Goal: Task Accomplishment & Management: Use online tool/utility

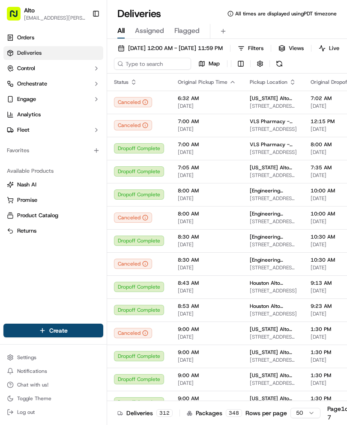
click at [24, 400] on span "Toggle Theme" at bounding box center [34, 398] width 34 height 7
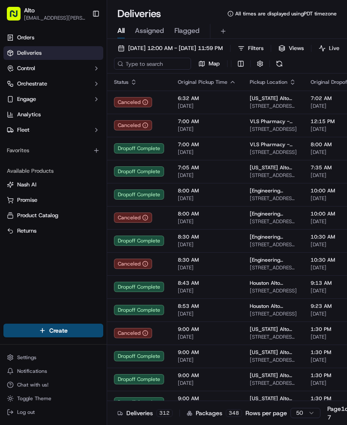
click at [263, 51] on span "Filters" at bounding box center [255, 49] width 15 height 8
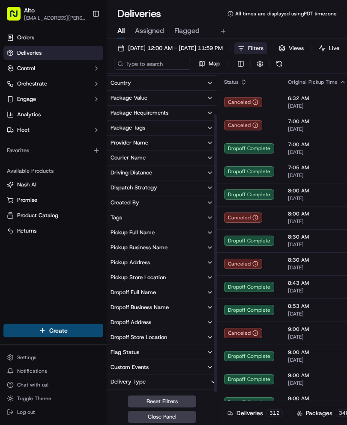
scroll to position [44, 0]
click at [180, 251] on button "Pickup Business Name" at bounding box center [162, 248] width 110 height 15
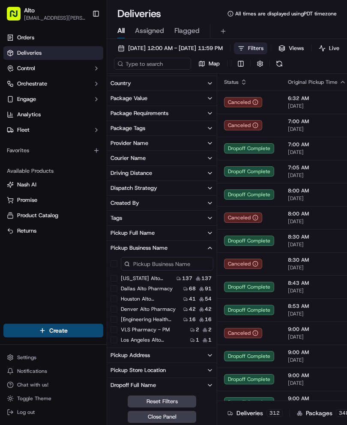
click at [166, 291] on label "Dallas Alto Pharmacy" at bounding box center [147, 288] width 52 height 7
click at [117, 291] on Pharmacy "Dallas Alto Pharmacy" at bounding box center [113, 288] width 7 height 7
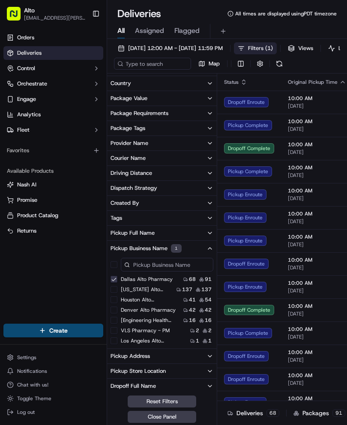
click at [205, 252] on button "Pickup Business Name 1" at bounding box center [162, 248] width 110 height 15
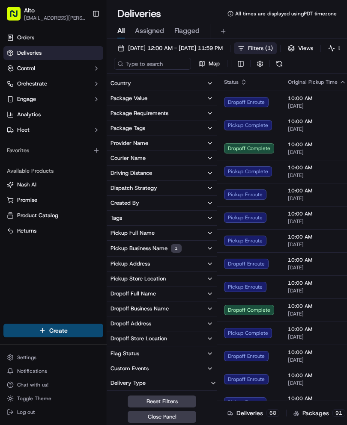
click at [210, 135] on button "Package Tags" at bounding box center [162, 128] width 110 height 15
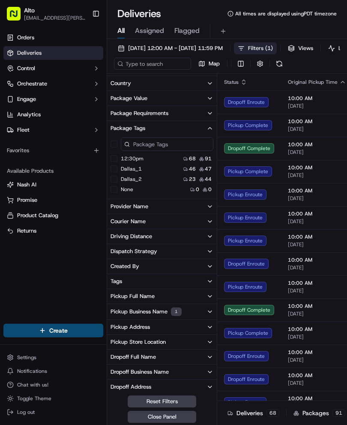
click at [211, 124] on button "Package Tags" at bounding box center [162, 128] width 110 height 15
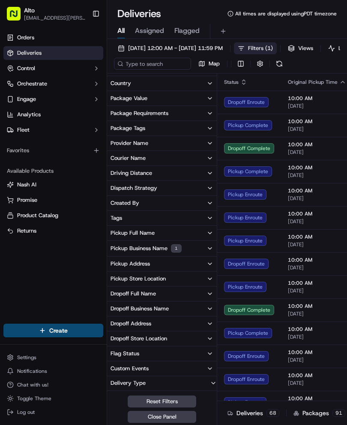
click at [198, 146] on button "Provider Name" at bounding box center [162, 143] width 110 height 15
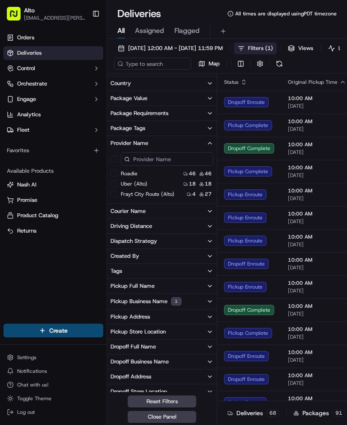
click at [116, 172] on button "Roadie" at bounding box center [113, 173] width 7 height 7
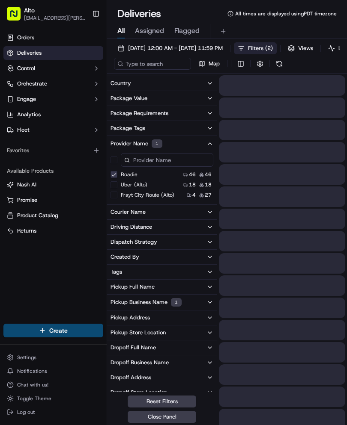
click at [116, 182] on \(Alto\) "Uber (Alto)" at bounding box center [113, 184] width 7 height 7
click at [111, 188] on \(Alto\) "Uber (Alto)" at bounding box center [113, 184] width 7 height 7
click at [116, 157] on button "button" at bounding box center [113, 160] width 7 height 7
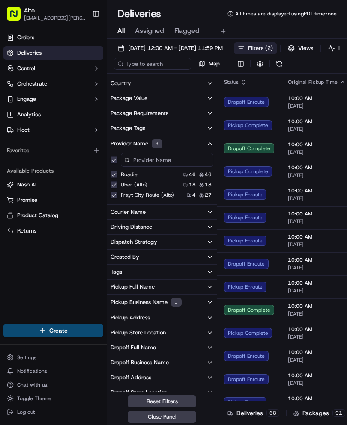
click at [211, 141] on icon "button" at bounding box center [209, 143] width 7 height 7
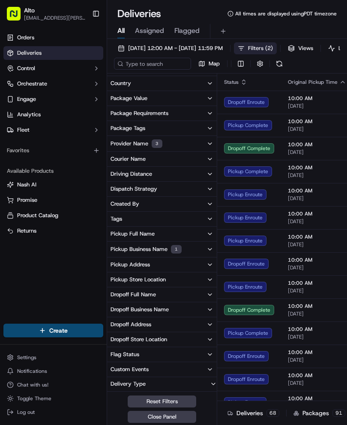
click at [276, 52] on button "Filters ( 2 )" at bounding box center [255, 48] width 43 height 12
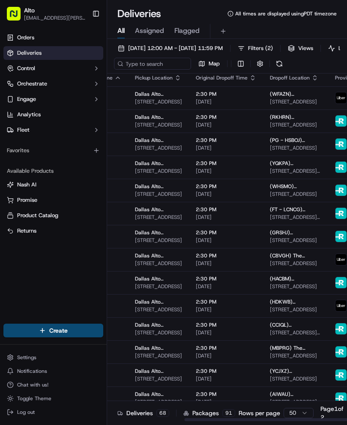
scroll to position [4, 109]
